Goal: Navigation & Orientation: Understand site structure

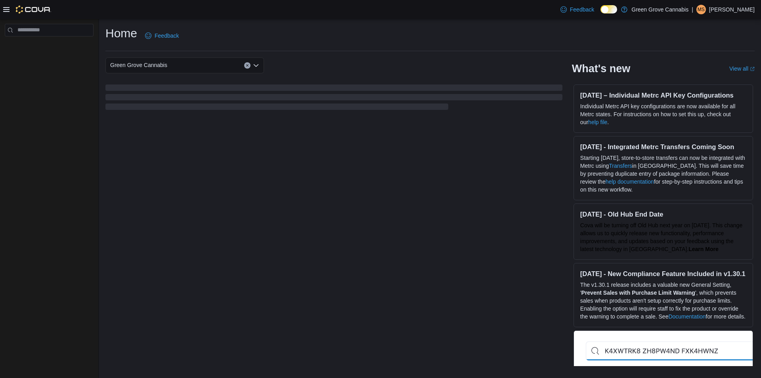
click at [7, 9] on icon at bounding box center [6, 9] width 6 height 6
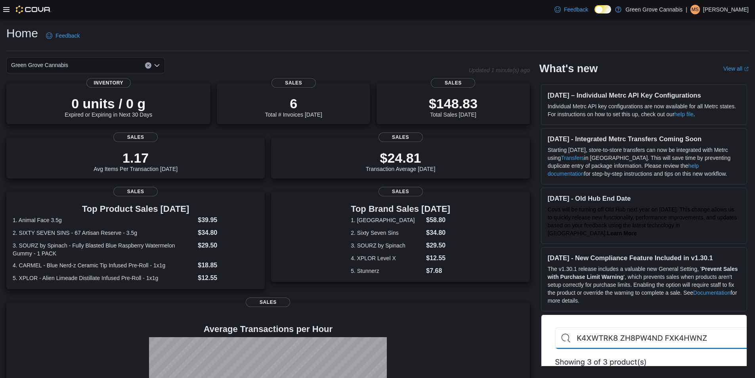
click at [12, 11] on div at bounding box center [27, 10] width 48 height 8
